Goal: Entertainment & Leisure: Consume media (video, audio)

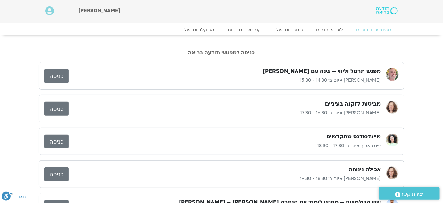
click at [58, 74] on link "כניסה" at bounding box center [56, 76] width 24 height 14
click at [208, 29] on link "ההקלטות שלי" at bounding box center [199, 30] width 54 height 8
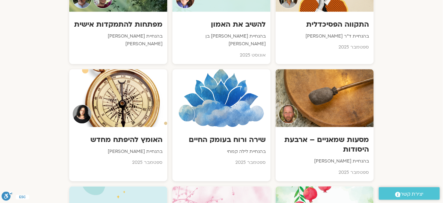
scroll to position [437, 0]
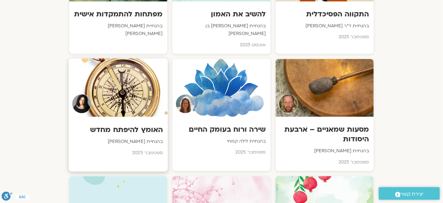
click at [144, 124] on h3 "האומץ להיפתח מחדש" at bounding box center [118, 129] width 89 height 10
